Goal: Transaction & Acquisition: Obtain resource

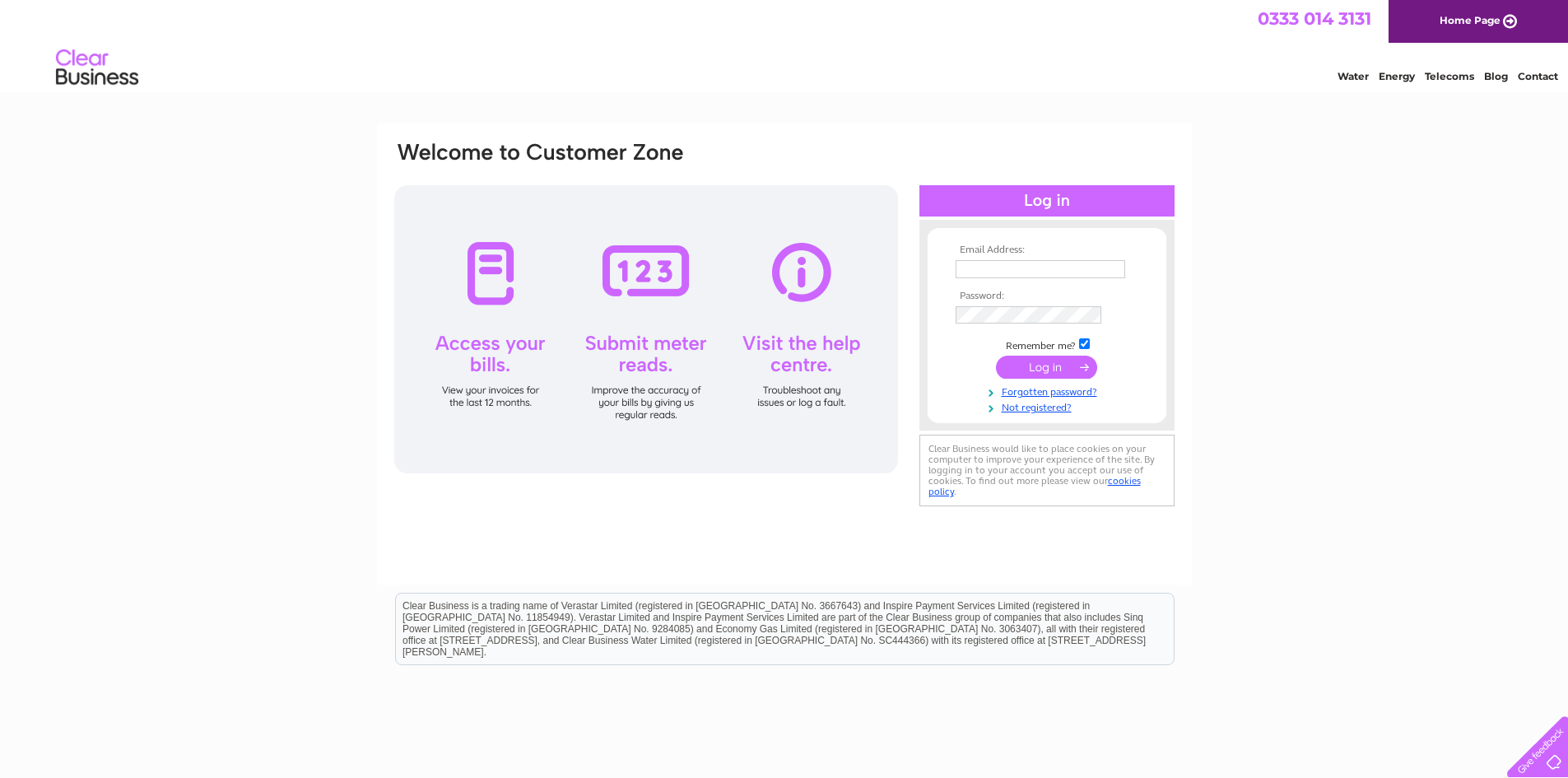
click at [1042, 274] on input "text" at bounding box center [1040, 268] width 169 height 18
paste input "Facilities.helpdesk@stv.tv"
type input "Facilities.helpdesk@stv.tv"
click at [996, 355] on input "submit" at bounding box center [1046, 367] width 101 height 23
click at [1034, 359] on input "submit" at bounding box center [1046, 367] width 101 height 23
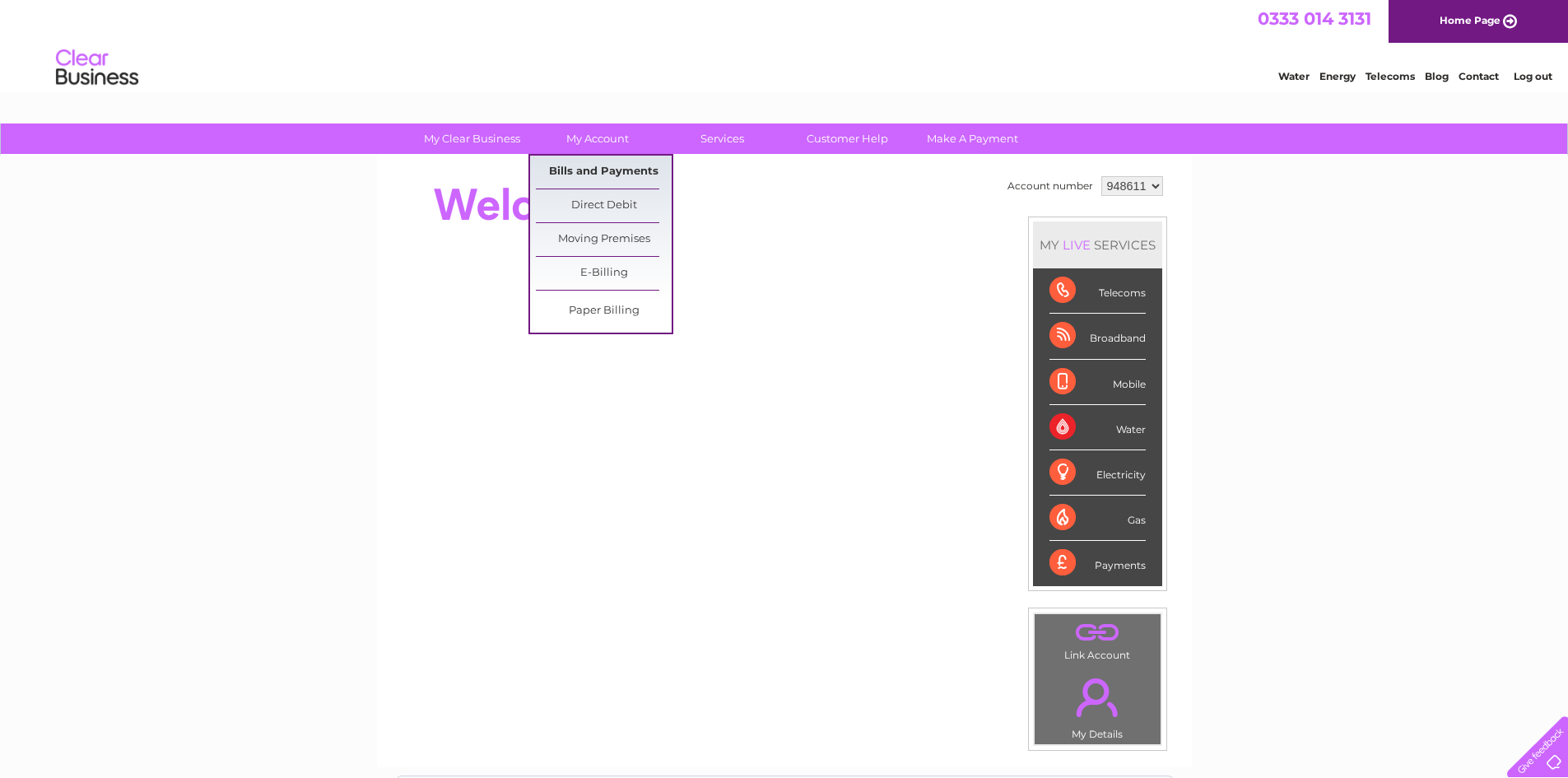
click at [615, 166] on link "Bills and Payments" at bounding box center [604, 172] width 136 height 33
click at [592, 176] on link "Bills and Payments" at bounding box center [604, 172] width 136 height 33
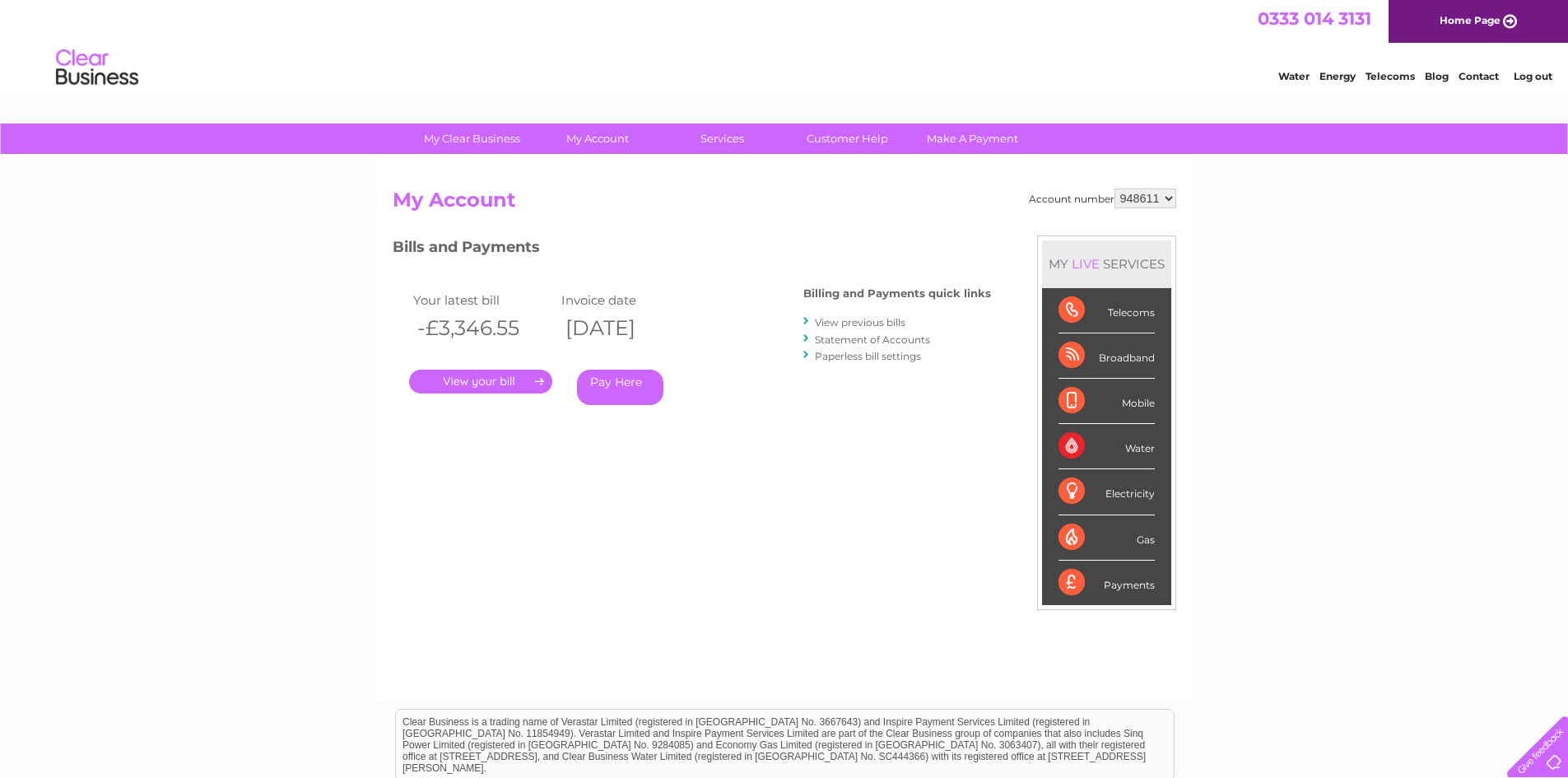
click at [519, 379] on link "." at bounding box center [481, 381] width 144 height 24
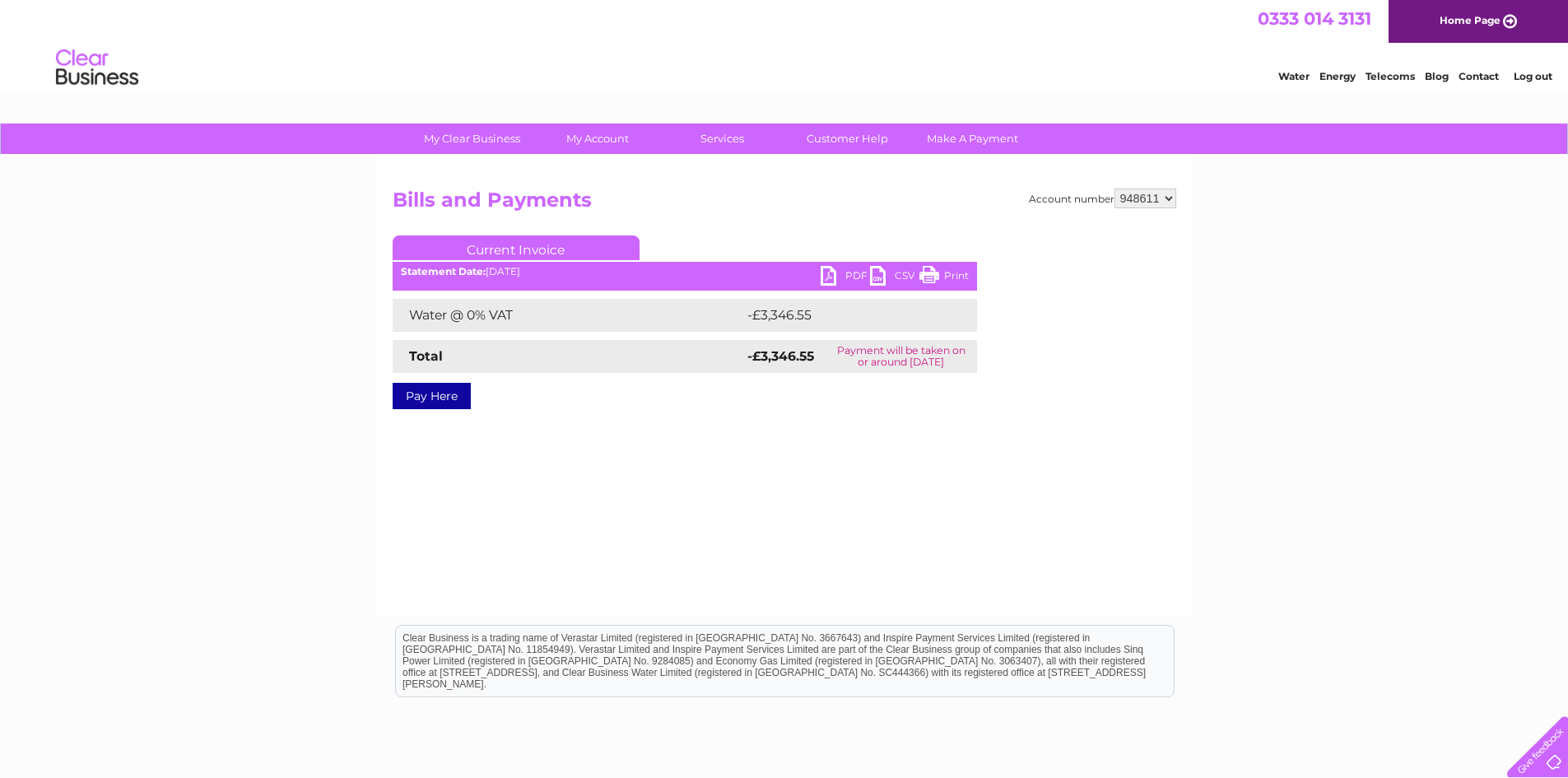
click at [840, 277] on link "PDF" at bounding box center [845, 277] width 49 height 24
click at [852, 271] on link "PDF" at bounding box center [845, 277] width 49 height 24
